Goal: Find specific page/section: Find specific page/section

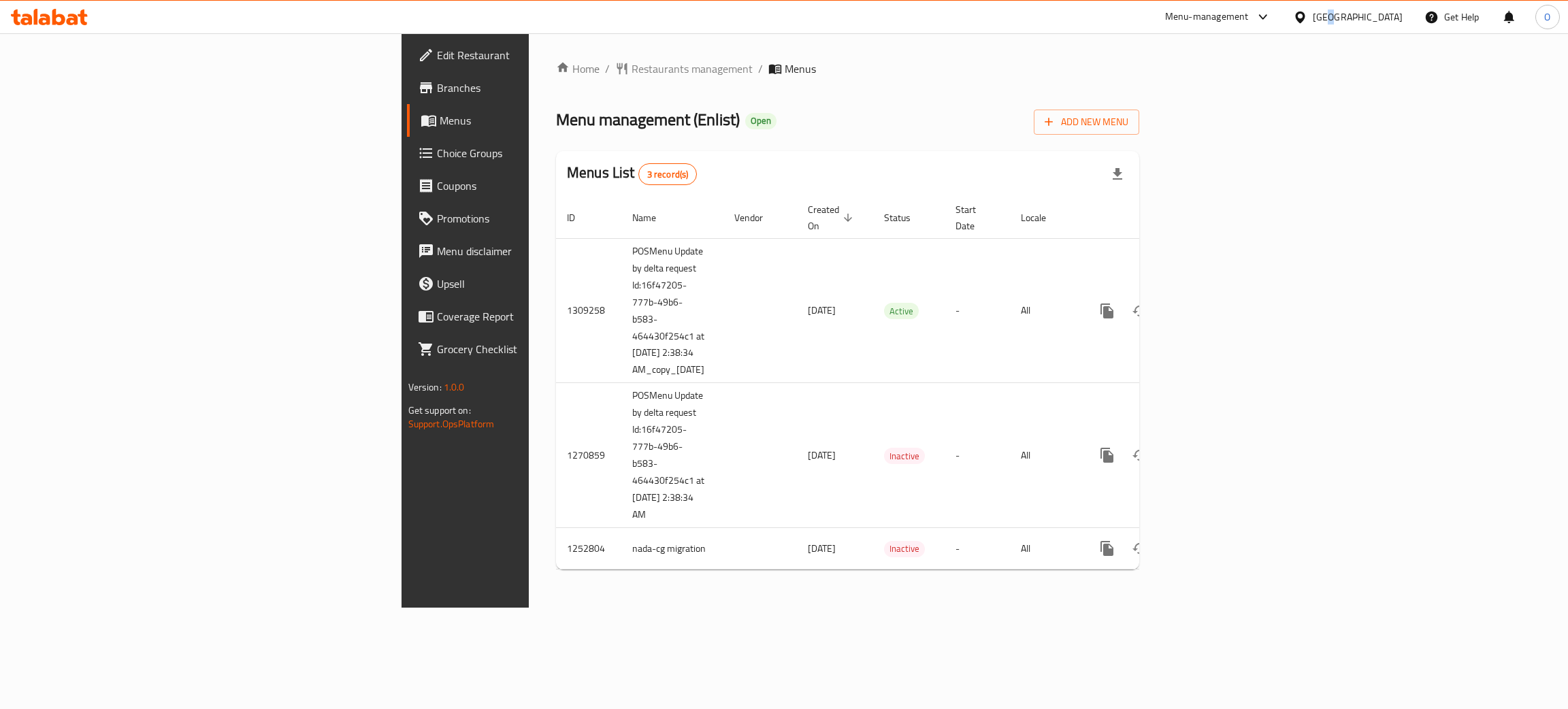
click at [1392, 19] on div "[GEOGRAPHIC_DATA]" at bounding box center [1357, 17] width 90 height 15
type input "Eg"
click at [1284, 105] on div "[GEOGRAPHIC_DATA]" at bounding box center [1300, 109] width 204 height 31
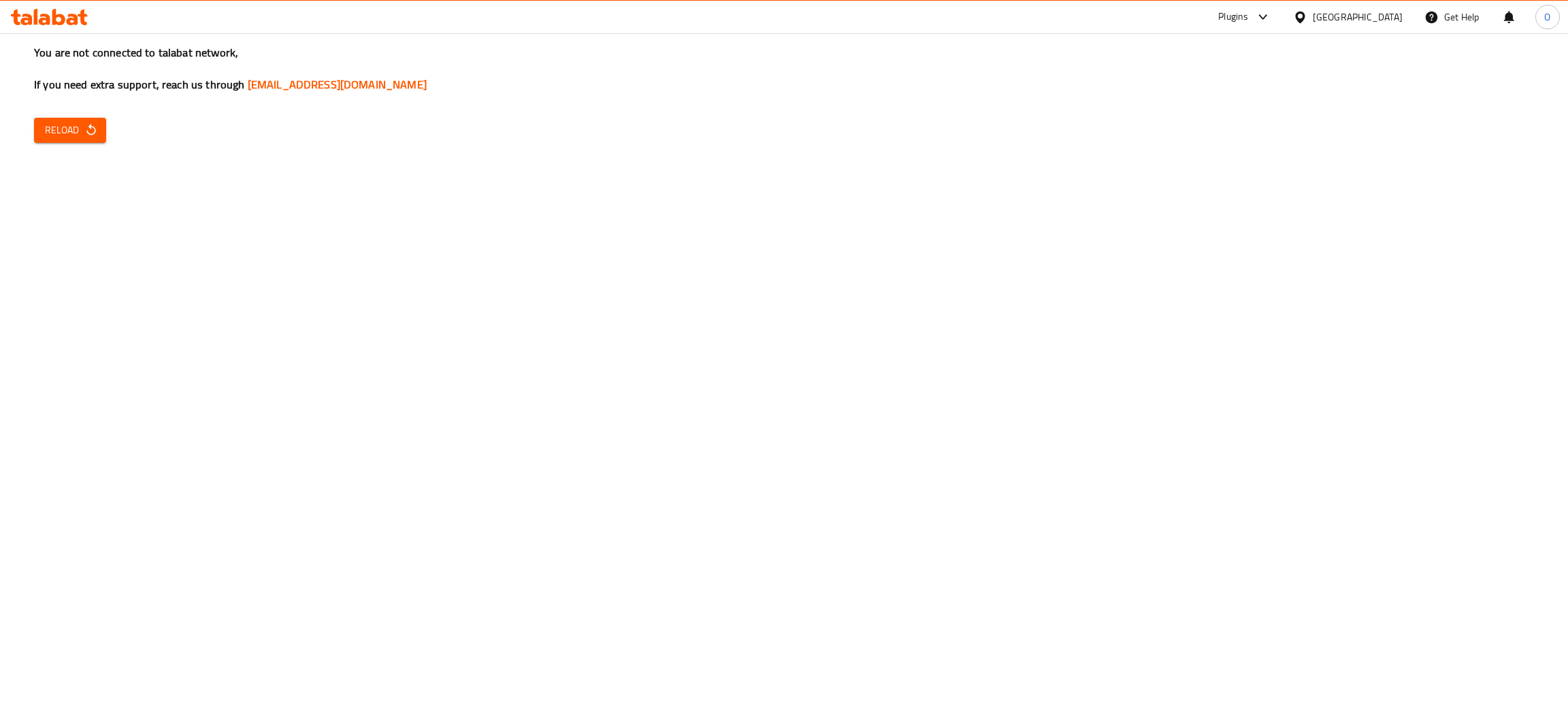
click at [75, 127] on span "Reload" at bounding box center [70, 130] width 50 height 17
click at [66, 133] on span "Reload" at bounding box center [70, 130] width 50 height 17
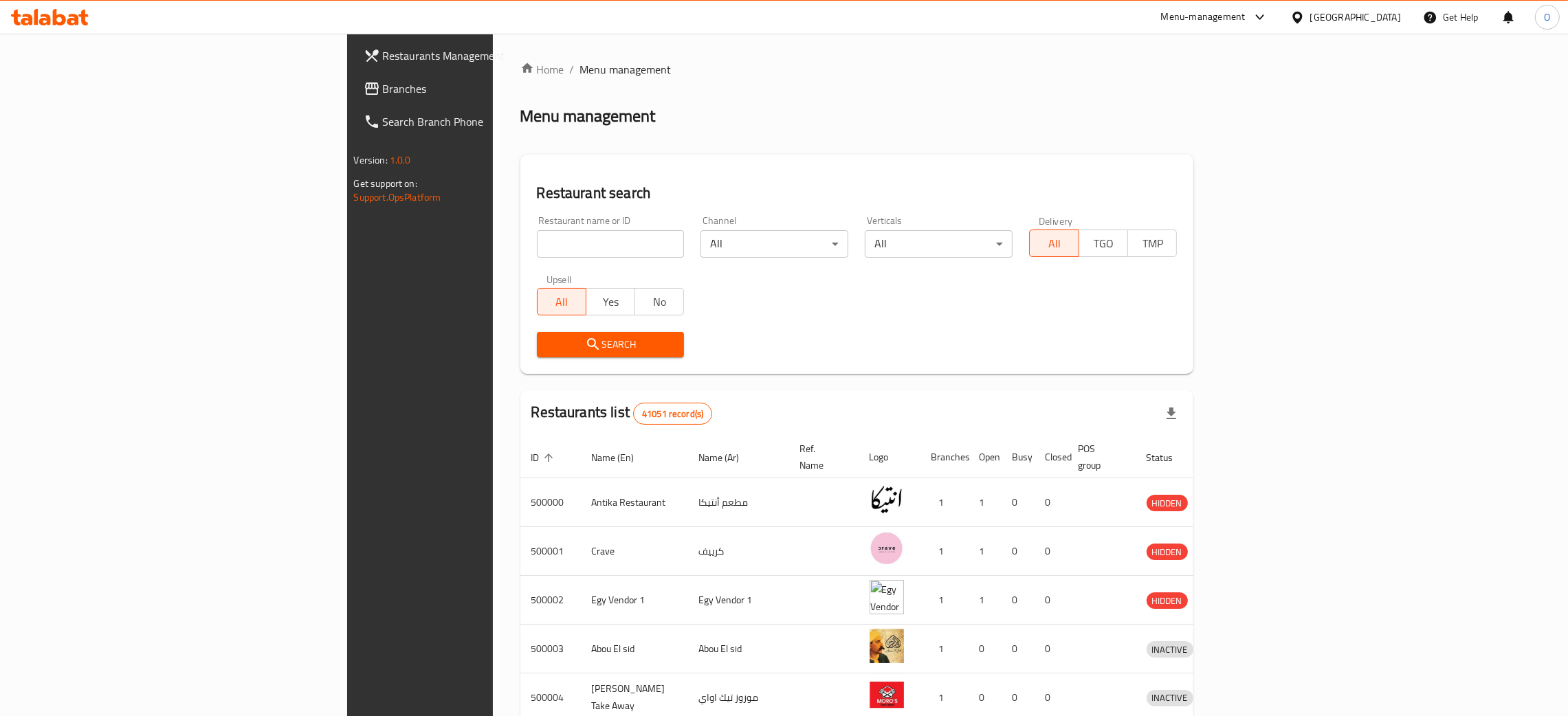
click at [537, 249] on input "search" at bounding box center [610, 244] width 148 height 27
paste input "60014"
type input "60014"
click button "Search" at bounding box center [610, 344] width 148 height 26
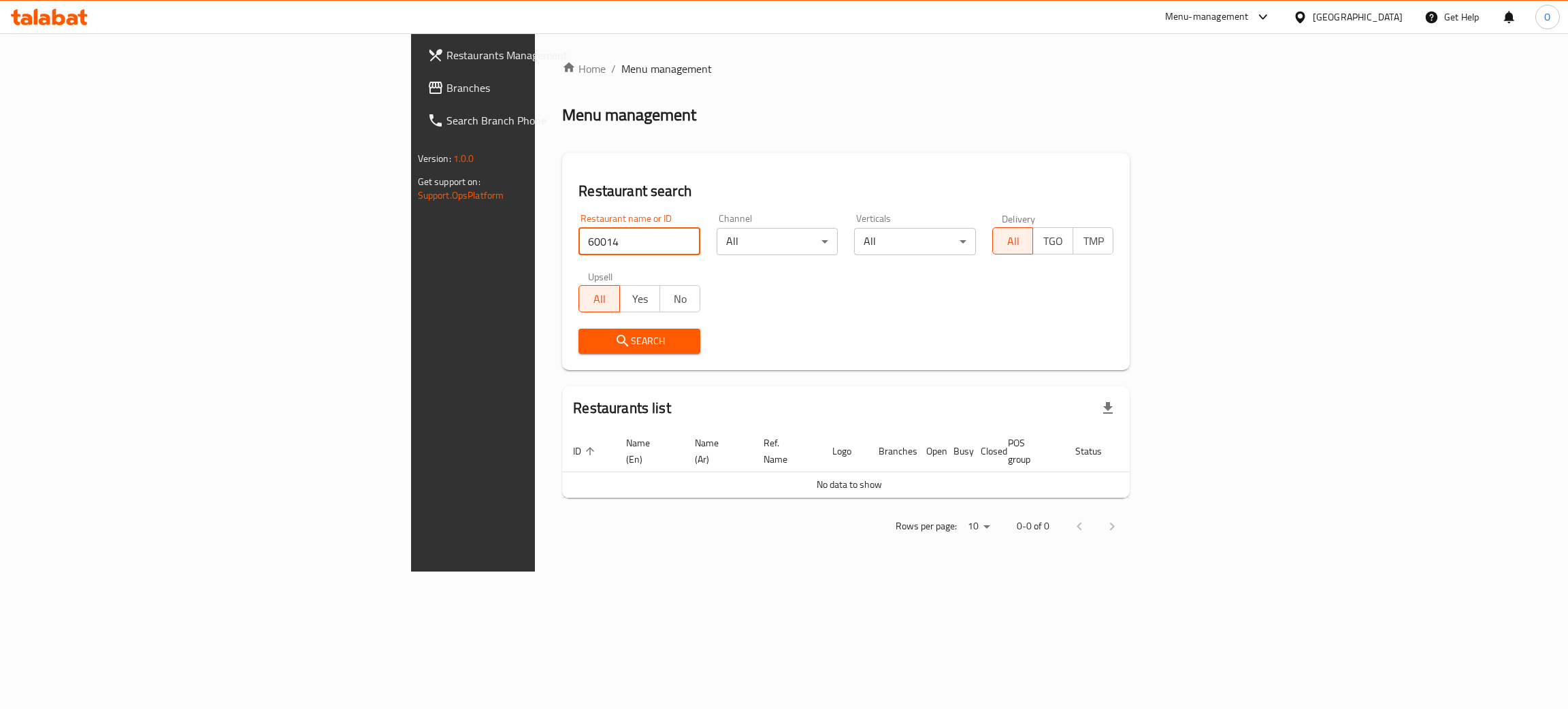
click at [447, 84] on span "Branches" at bounding box center [554, 87] width 216 height 16
